Goal: Obtain resource: Obtain resource

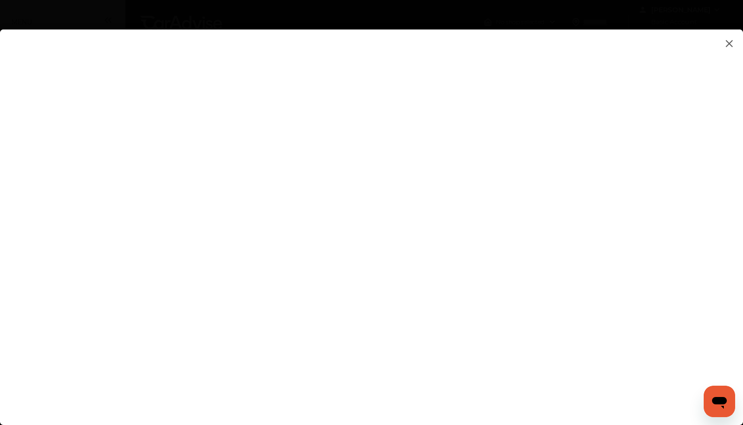
click at [462, 292] on flutter-view at bounding box center [371, 218] width 743 height 376
click at [459, 241] on flutter-view at bounding box center [371, 218] width 743 height 376
click at [203, 217] on flutter-view at bounding box center [371, 218] width 743 height 376
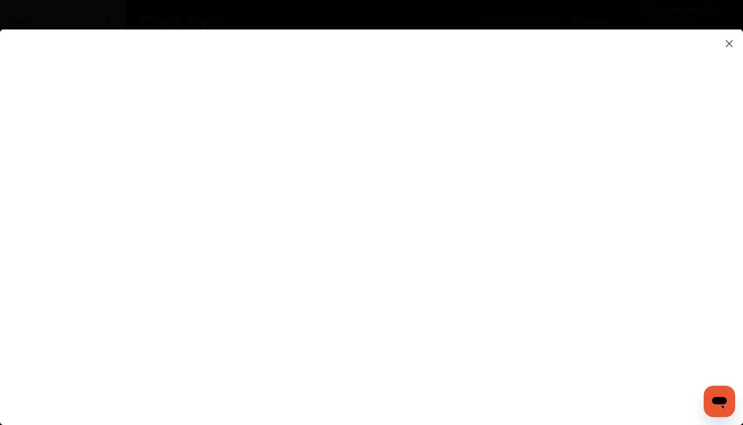
click at [203, 217] on flutter-view at bounding box center [371, 218] width 743 height 376
click at [200, 170] on flutter-view at bounding box center [371, 218] width 743 height 376
click at [192, 216] on flutter-view at bounding box center [371, 218] width 743 height 376
